Goal: Communication & Community: Ask a question

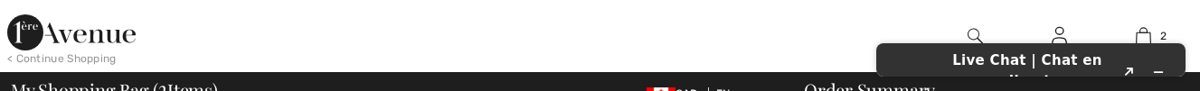
click at [1013, 70] on h1 "Live Chat | Chat en direct" at bounding box center [1026, 71] width 175 height 41
drag, startPoint x: 968, startPoint y: 62, endPoint x: 1004, endPoint y: 66, distance: 35.4
click at [1004, 66] on h1 "Live Chat | Chat en direct" at bounding box center [1026, 71] width 175 height 41
click at [719, 20] on div at bounding box center [443, 36] width 600 height 72
click at [720, 24] on div at bounding box center [443, 36] width 600 height 72
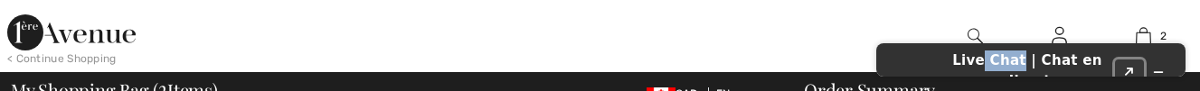
click at [1130, 68] on icon "Popout" at bounding box center [1129, 72] width 9 height 9
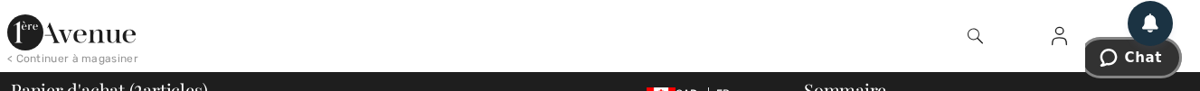
click at [1148, 61] on span "Chat" at bounding box center [1143, 58] width 37 height 16
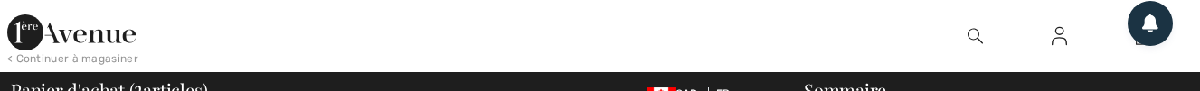
scroll to position [308, 0]
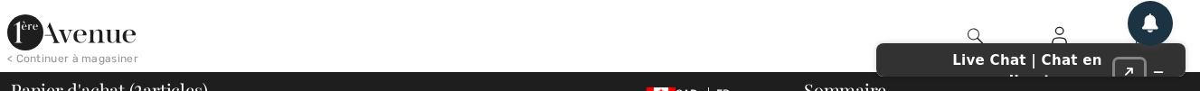
click at [1129, 68] on icon "Popout" at bounding box center [1129, 72] width 9 height 9
